Goal: Task Accomplishment & Management: Complete application form

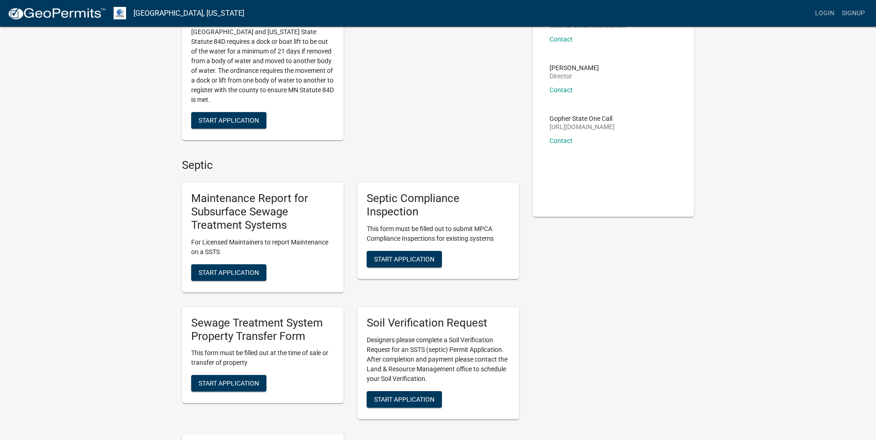
scroll to position [92, 0]
click at [218, 378] on button "Start Application" at bounding box center [228, 383] width 75 height 17
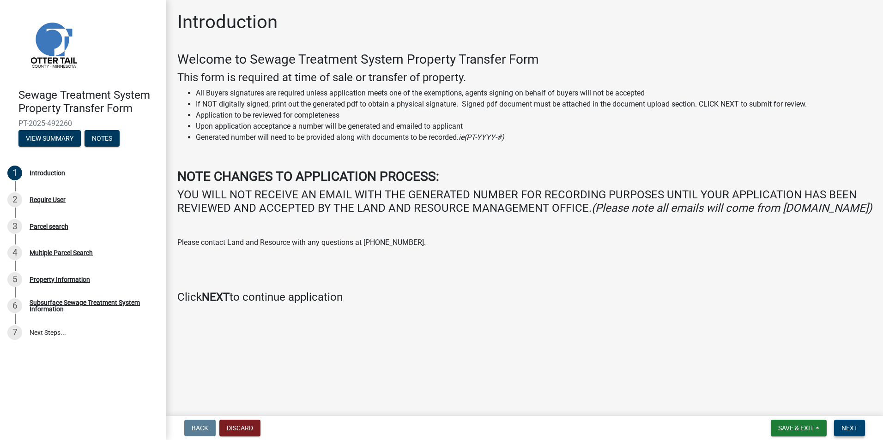
click at [850, 425] on span "Next" at bounding box center [849, 428] width 16 height 7
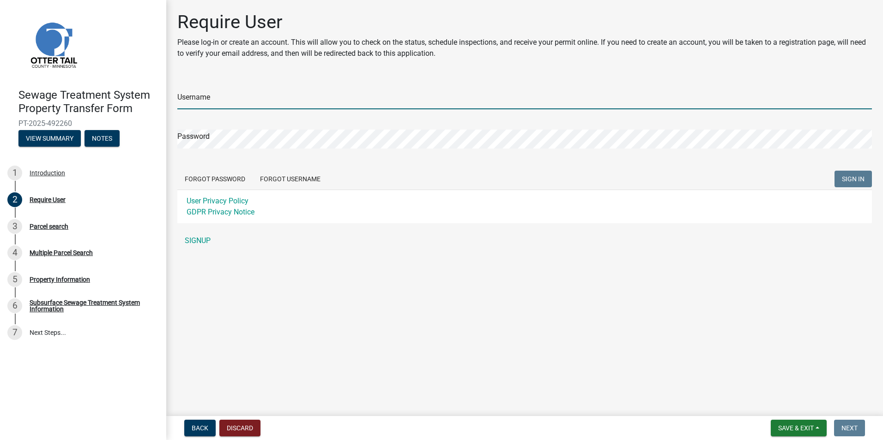
click at [211, 98] on input "Username" at bounding box center [524, 100] width 694 height 19
type input "[PERSON_NAME][EMAIL_ADDRESS][DOMAIN_NAME]"
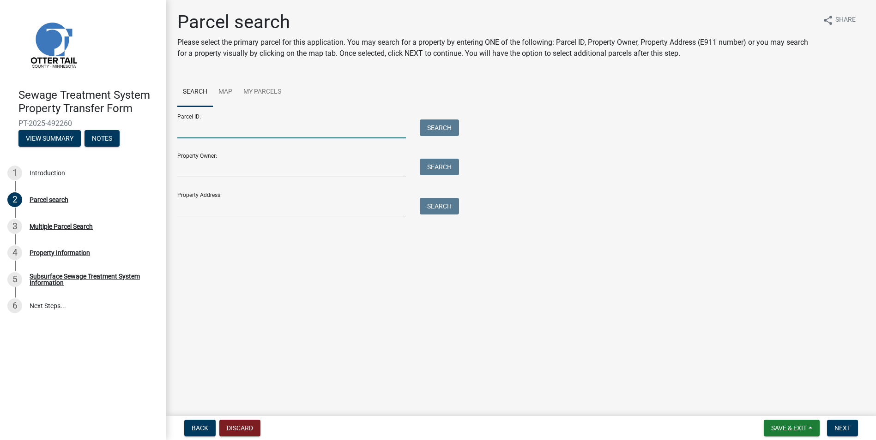
click at [203, 126] on input "Parcel ID:" at bounding box center [291, 129] width 229 height 19
type input "14000990620000"
click at [430, 128] on button "Search" at bounding box center [439, 128] width 39 height 17
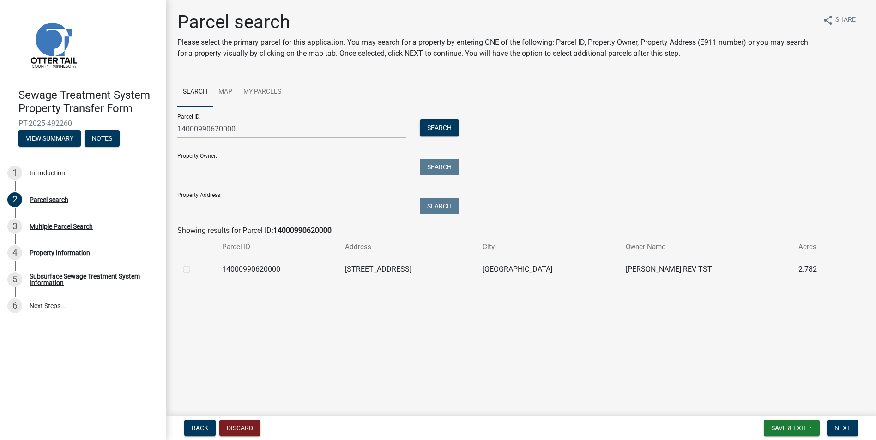
click at [194, 264] on label at bounding box center [194, 264] width 0 height 0
click at [194, 270] on input "radio" at bounding box center [197, 267] width 6 height 6
radio input "true"
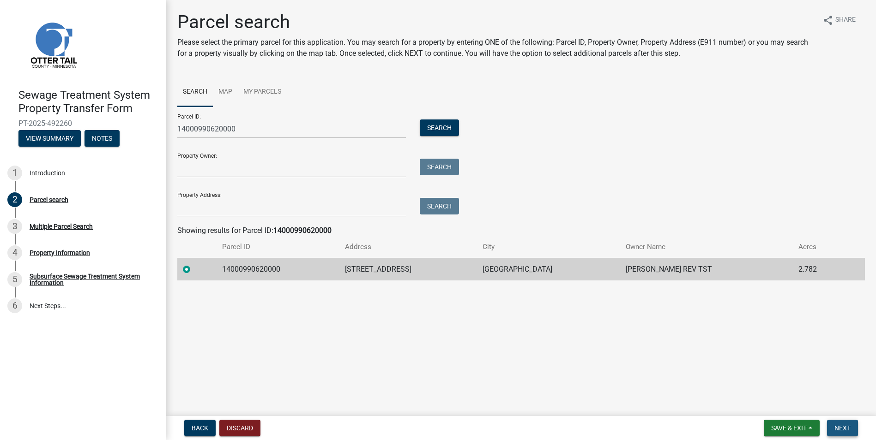
click at [841, 427] on span "Next" at bounding box center [842, 428] width 16 height 7
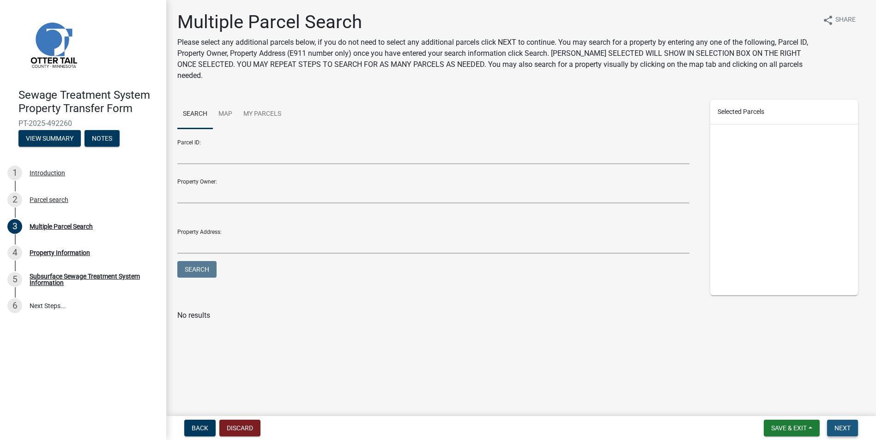
click at [841, 427] on span "Next" at bounding box center [842, 428] width 16 height 7
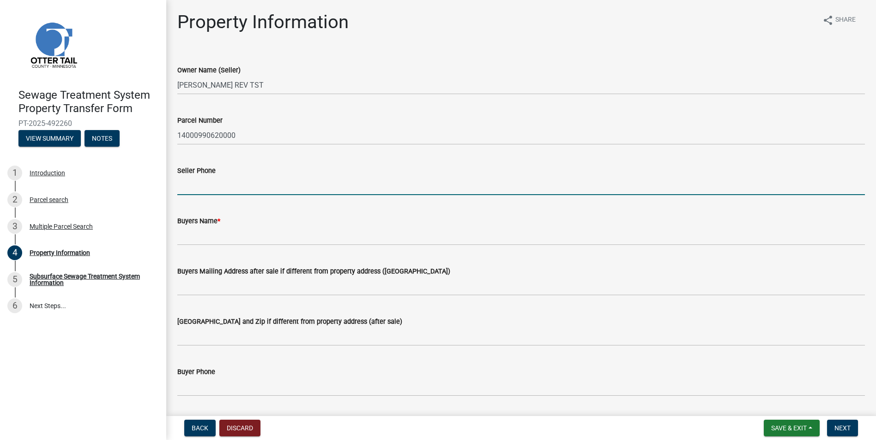
click at [223, 181] on input "Seller Phone" at bounding box center [521, 185] width 688 height 19
type input "[PHONE_NUMBER]"
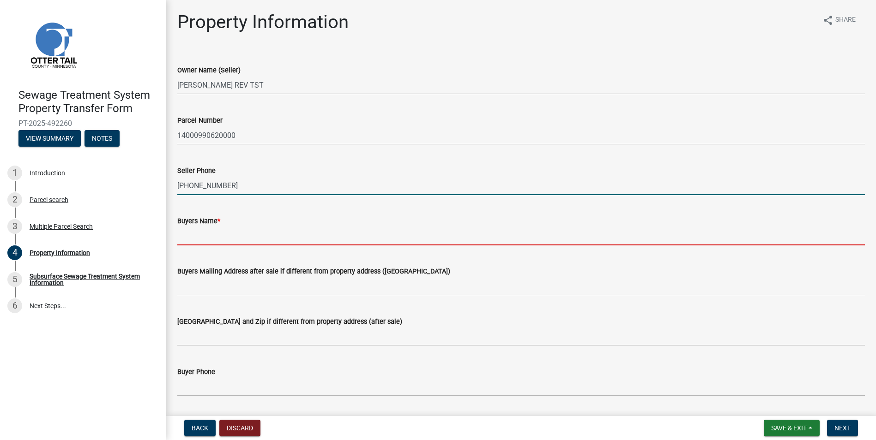
click at [217, 230] on input "Buyers Name *" at bounding box center [521, 236] width 688 height 19
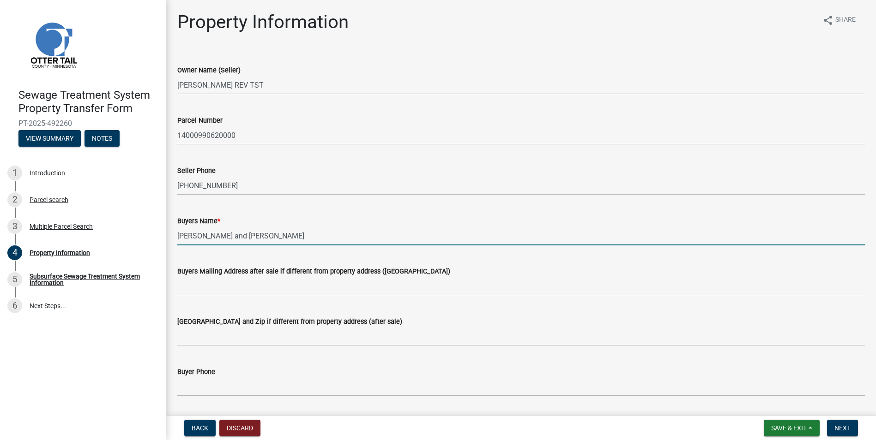
type input "[PERSON_NAME] and [PERSON_NAME]"
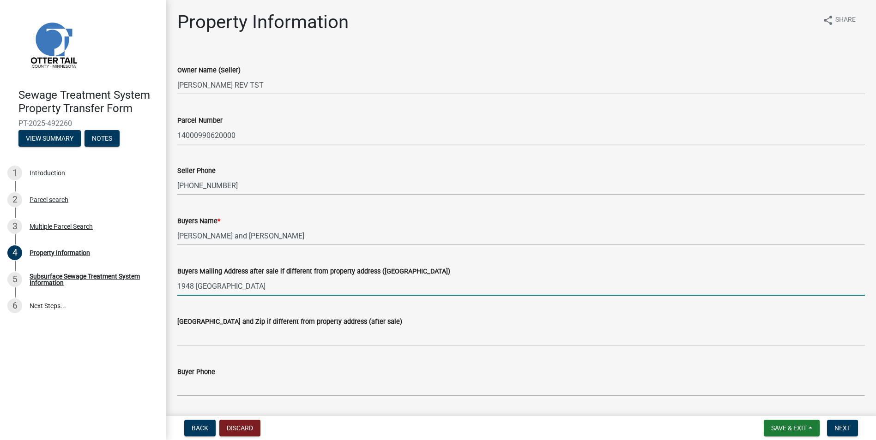
type input "1948 [GEOGRAPHIC_DATA]"
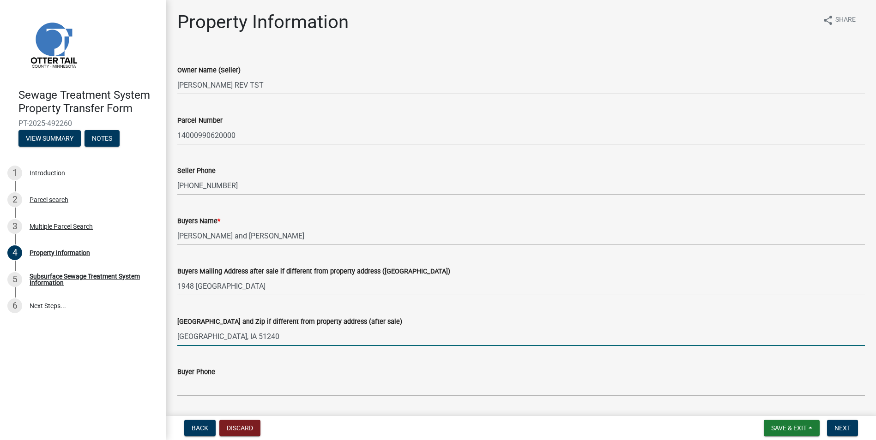
type input "[GEOGRAPHIC_DATA], IA 51240"
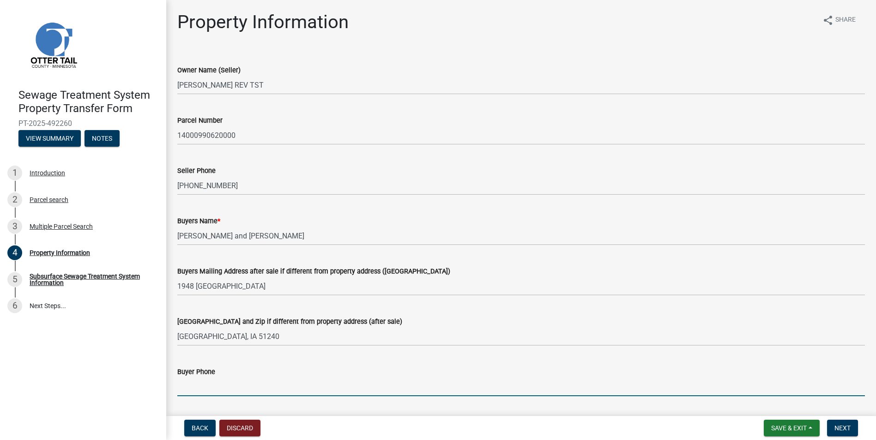
click at [285, 386] on input "Buyer Phone" at bounding box center [521, 387] width 688 height 19
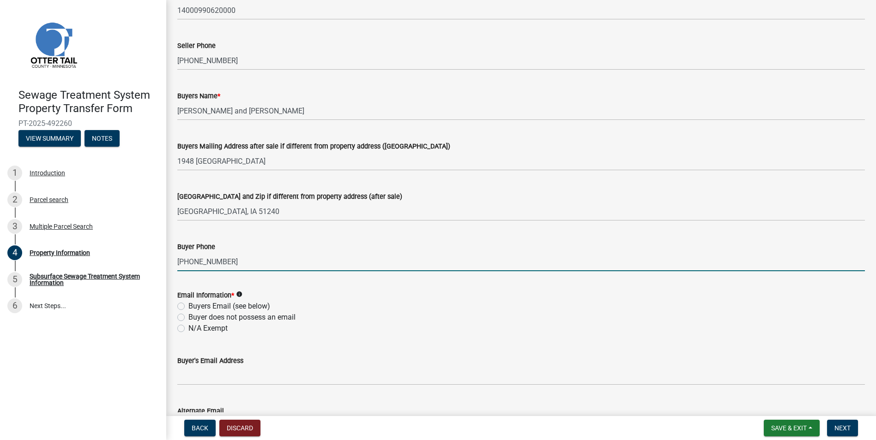
scroll to position [139, 0]
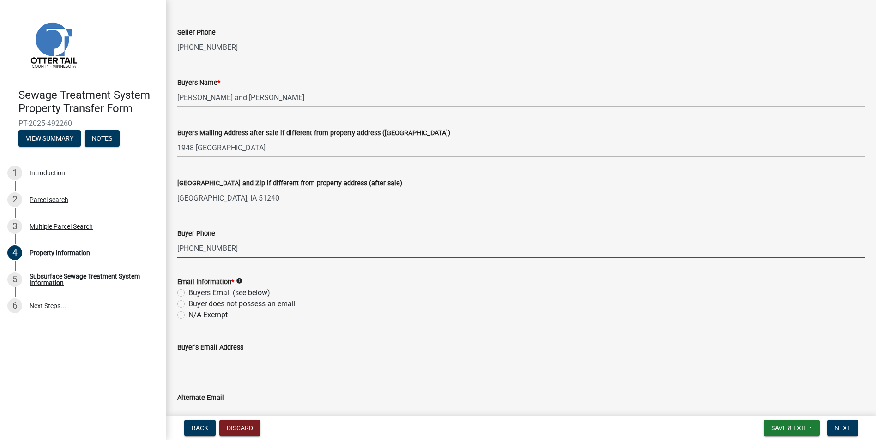
type input "[PHONE_NUMBER]"
click at [188, 292] on label "Buyers Email (see below)" at bounding box center [229, 293] width 82 height 11
click at [188, 292] on input "Buyers Email (see below)" at bounding box center [191, 291] width 6 height 6
radio input "true"
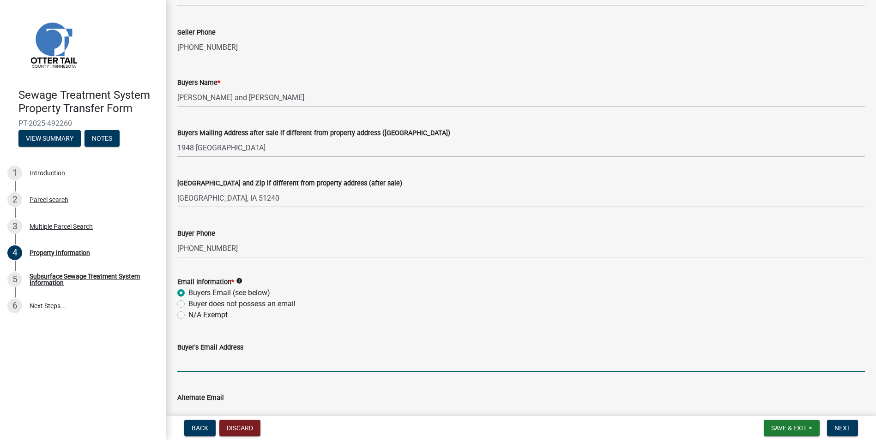
click at [185, 367] on input "Buyer's Email Address" at bounding box center [521, 362] width 688 height 19
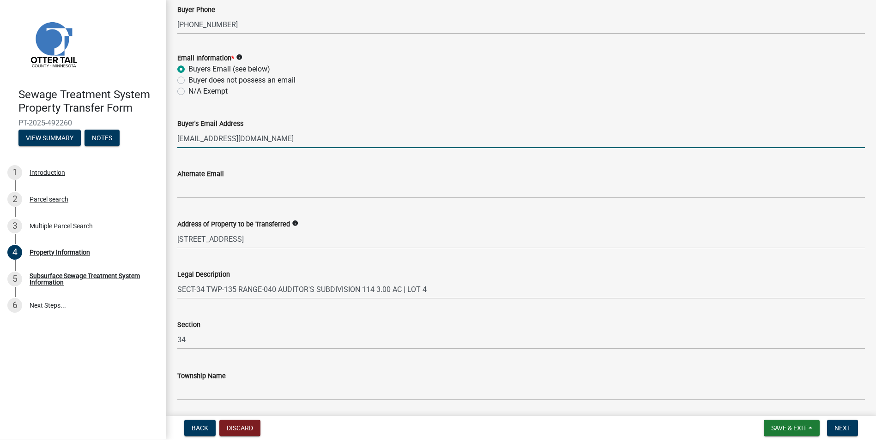
scroll to position [369, 0]
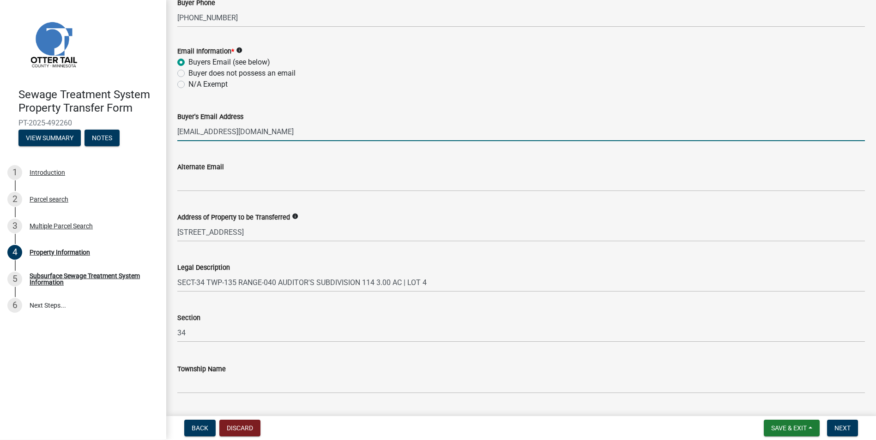
type input "[EMAIL_ADDRESS][DOMAIN_NAME]"
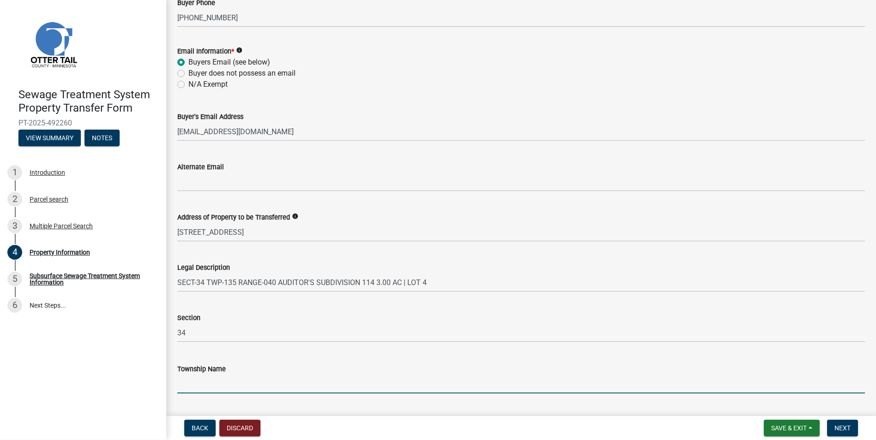
click at [237, 378] on input "Township Name" at bounding box center [521, 384] width 688 height 19
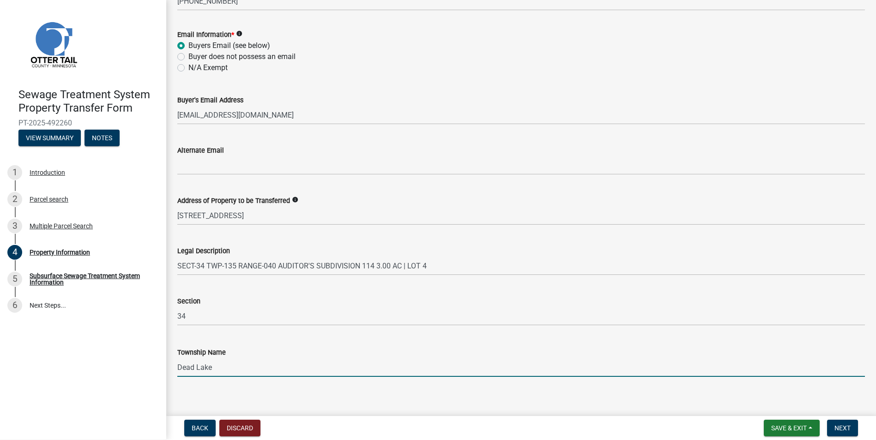
scroll to position [394, 0]
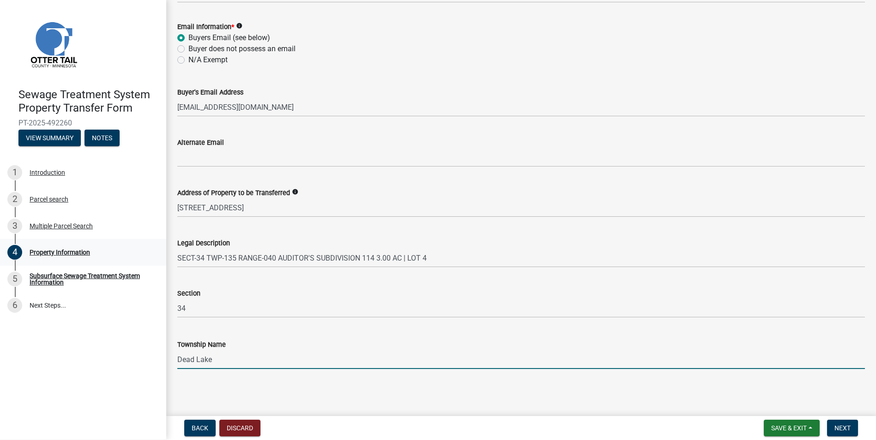
type input "Dead Lake"
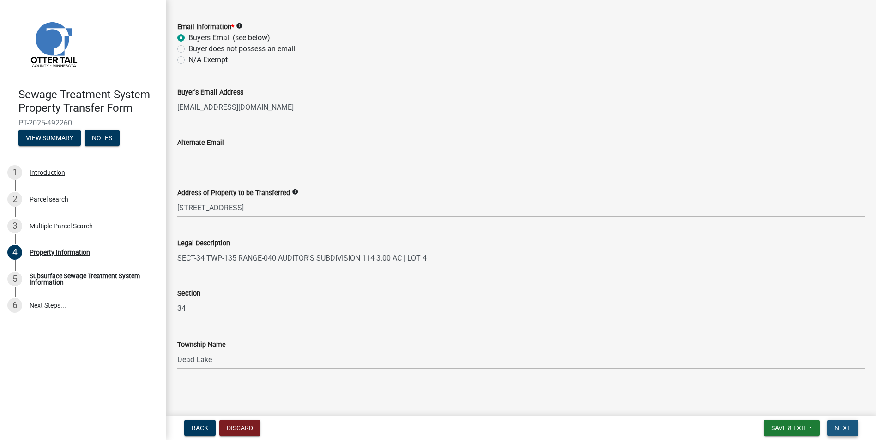
click at [835, 426] on span "Next" at bounding box center [842, 428] width 16 height 7
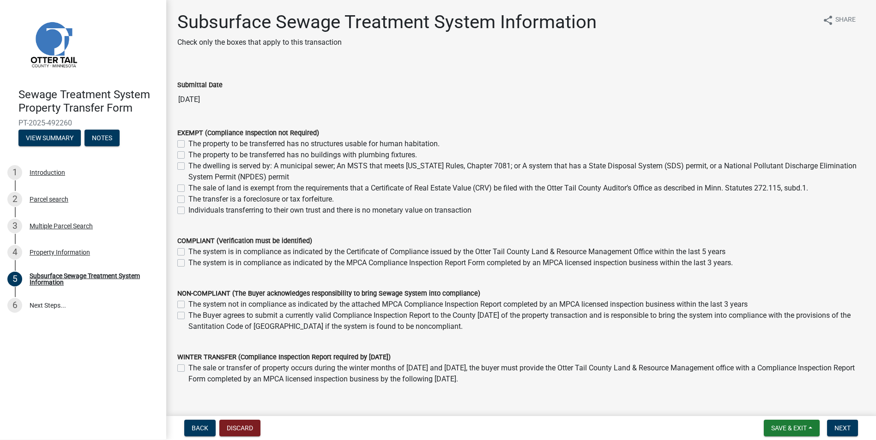
click at [188, 264] on label "The system is in compliance as indicated by the MPCA Compliance Inspection Repo…" at bounding box center [460, 263] width 544 height 11
click at [188, 264] on input "The system is in compliance as indicated by the MPCA Compliance Inspection Repo…" at bounding box center [191, 261] width 6 height 6
checkbox input "true"
checkbox input "false"
checkbox input "true"
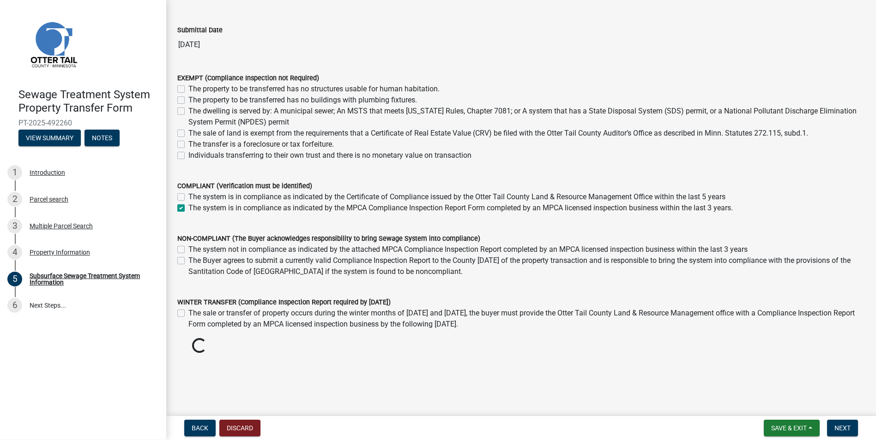
scroll to position [46, 0]
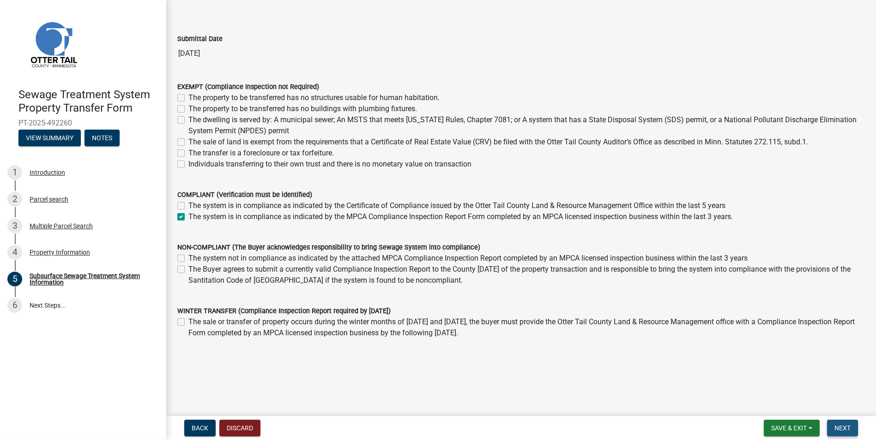
click at [844, 424] on button "Next" at bounding box center [842, 428] width 31 height 17
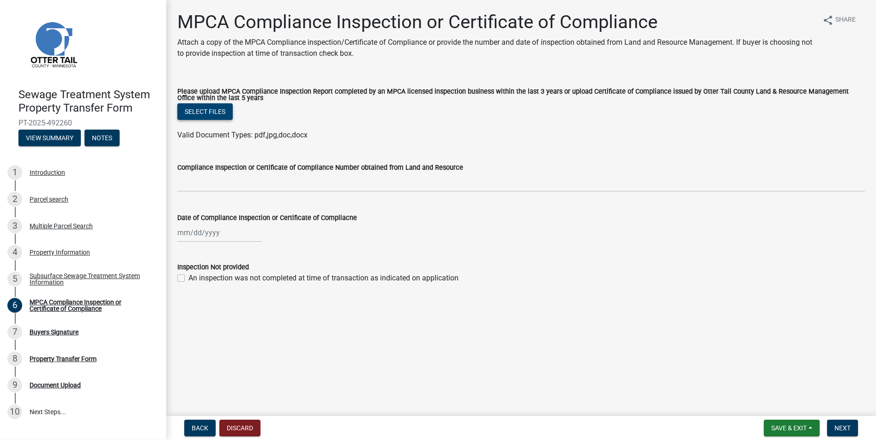
click at [202, 112] on button "Select files" at bounding box center [204, 111] width 55 height 17
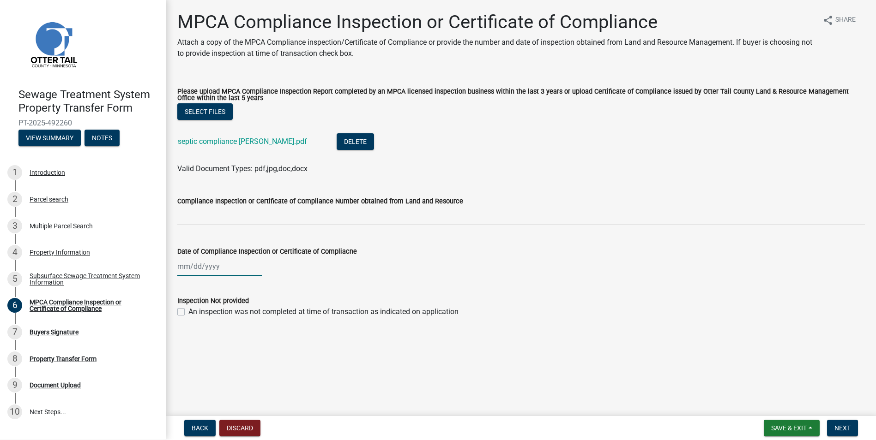
click at [203, 263] on div at bounding box center [219, 266] width 84 height 19
select select "10"
select select "2025"
click at [205, 285] on select "Jan Feb Mar Apr May Jun [DATE] Aug Sep Oct Nov Dec" at bounding box center [214, 287] width 37 height 14
click at [196, 280] on select "Jan Feb Mar Apr May Jun [DATE] Aug Sep Oct Nov Dec" at bounding box center [214, 287] width 37 height 14
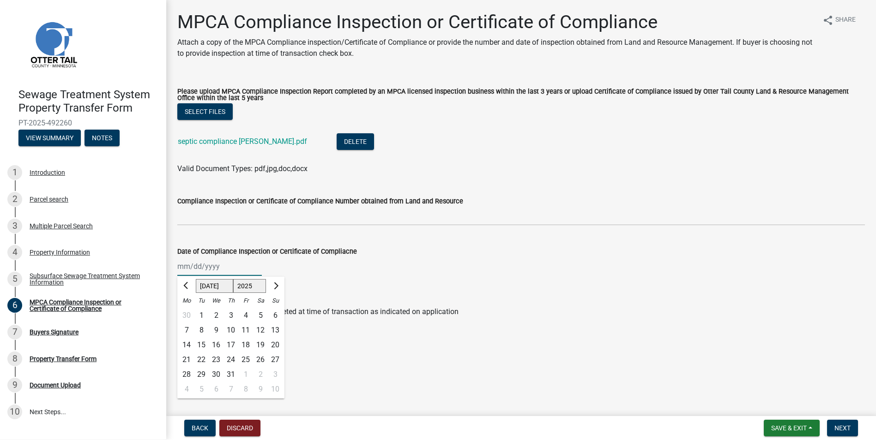
click at [222, 289] on select "Jan Feb Mar Apr May Jun [DATE] Aug Sep Oct Nov Dec" at bounding box center [214, 287] width 37 height 14
select select "6"
click at [196, 280] on select "Jan Feb Mar Apr May Jun [DATE] Aug Sep Oct Nov Dec" at bounding box center [214, 287] width 37 height 14
click at [217, 329] on div "4" at bounding box center [216, 330] width 15 height 15
type input "[DATE]"
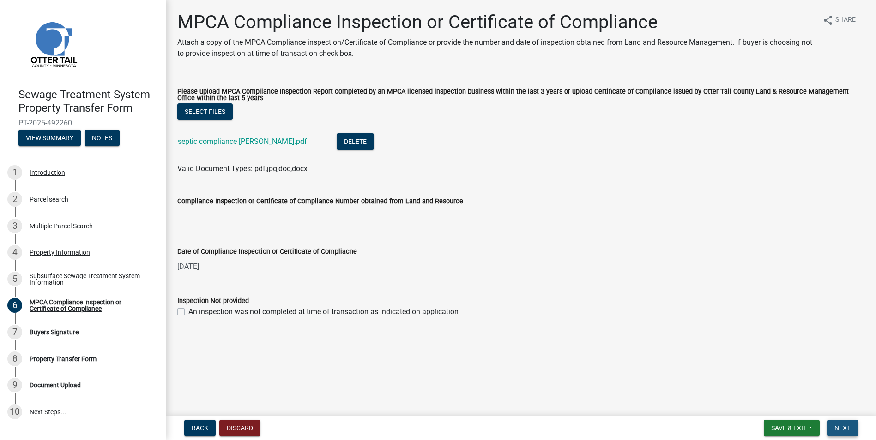
click at [849, 429] on span "Next" at bounding box center [842, 428] width 16 height 7
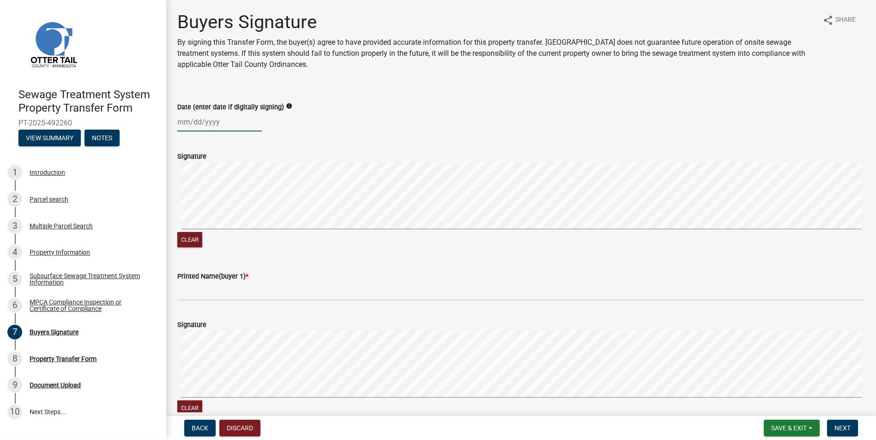
click at [206, 123] on div at bounding box center [219, 122] width 84 height 19
select select "10"
select select "2025"
click at [204, 198] on div "14" at bounding box center [201, 200] width 15 height 15
type input "[DATE]"
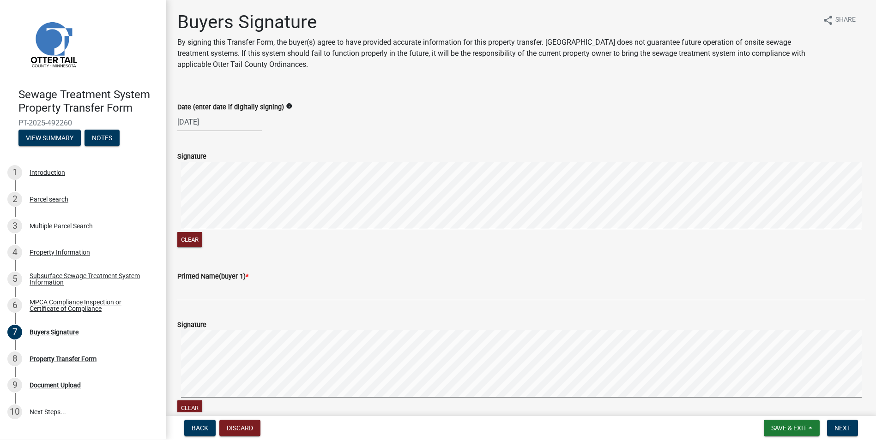
click at [239, 281] on div "Printed Name(buyer 1) *" at bounding box center [521, 276] width 688 height 11
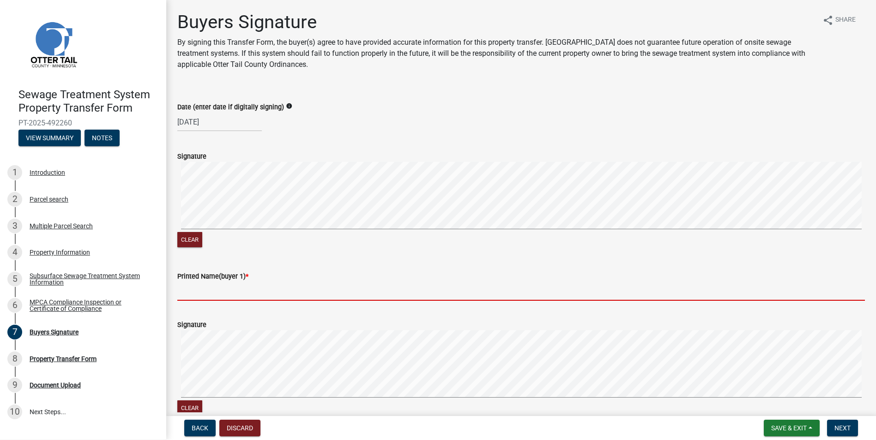
click at [238, 285] on input "Printed Name(buyer 1) *" at bounding box center [521, 291] width 688 height 19
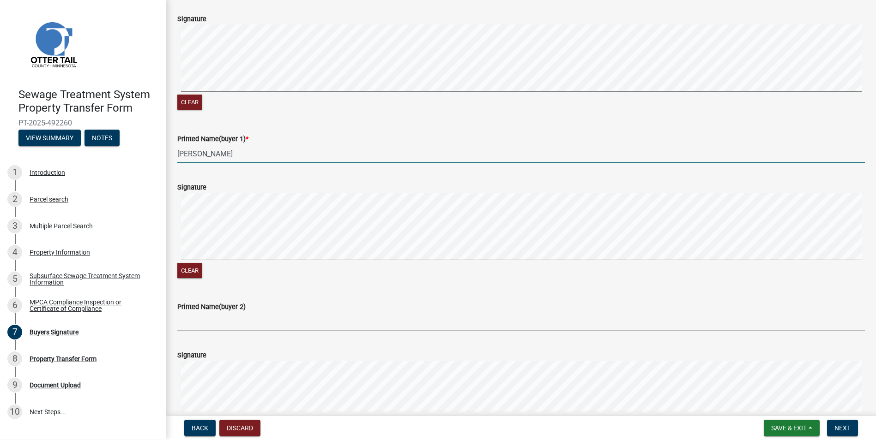
scroll to position [139, 0]
type input "[PERSON_NAME]"
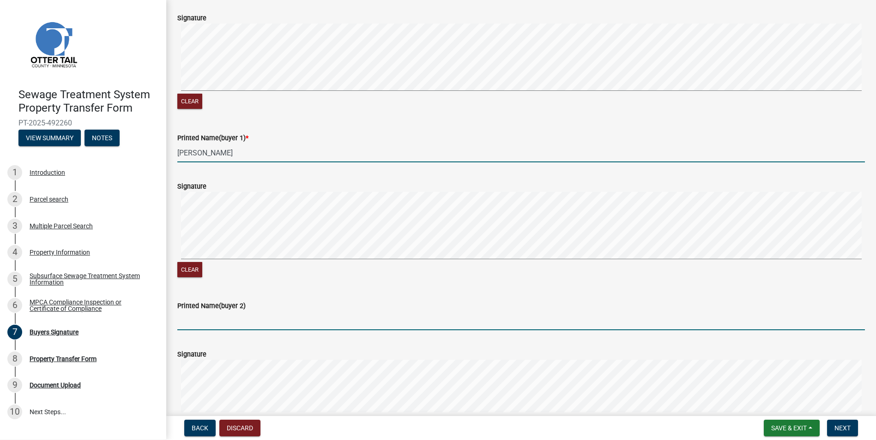
click at [203, 325] on input "Printed Name(buyer 2)" at bounding box center [521, 321] width 688 height 19
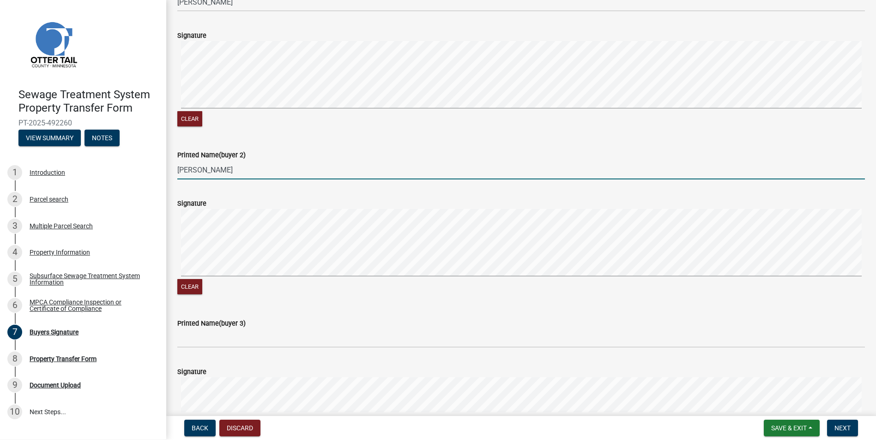
scroll to position [323, 0]
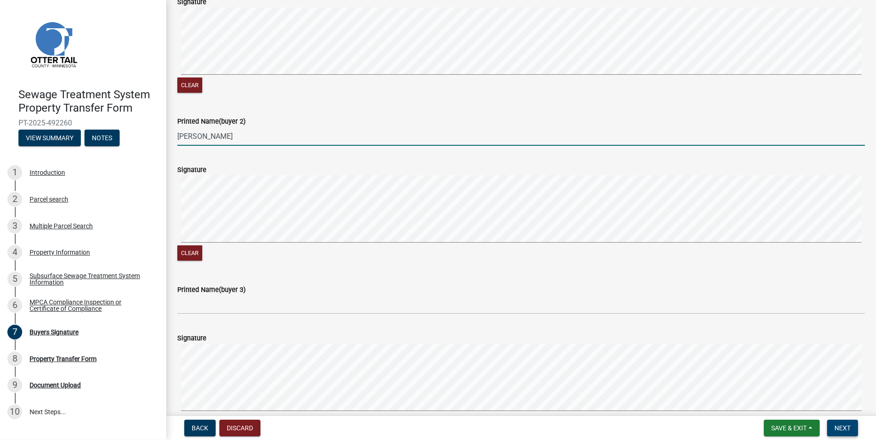
type input "[PERSON_NAME]"
click at [836, 422] on button "Next" at bounding box center [842, 428] width 31 height 17
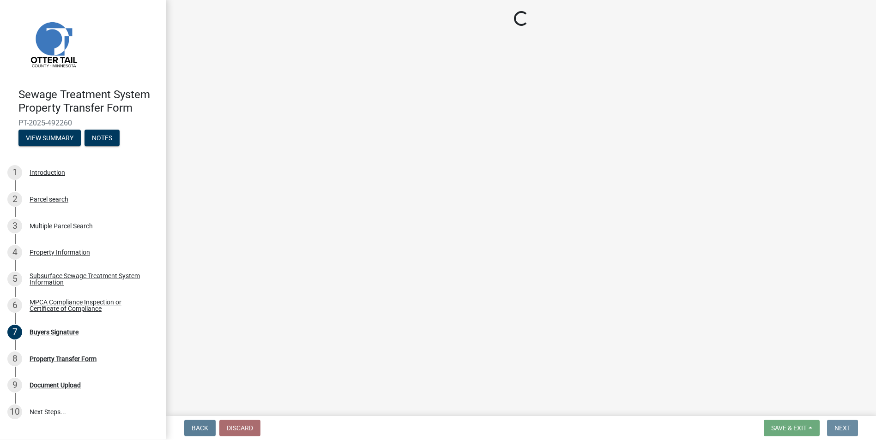
scroll to position [0, 0]
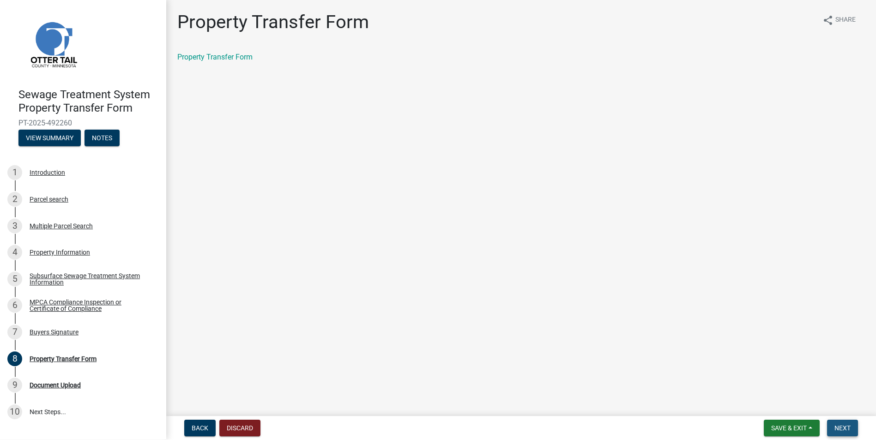
click at [840, 425] on span "Next" at bounding box center [842, 428] width 16 height 7
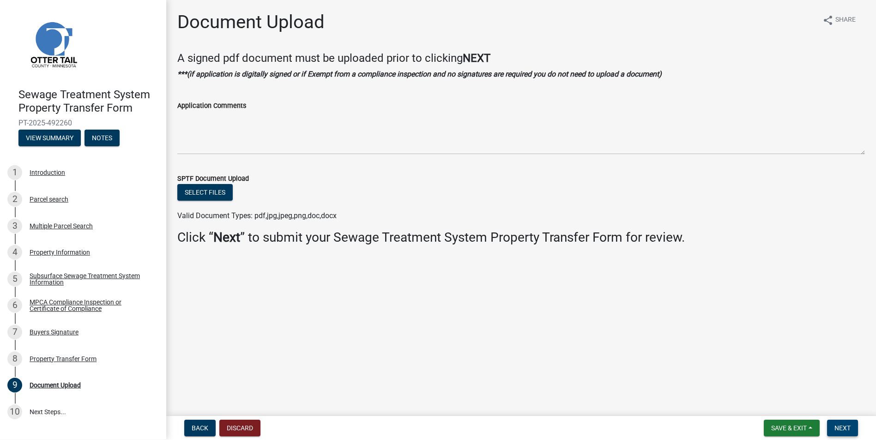
click at [840, 425] on span "Next" at bounding box center [842, 428] width 16 height 7
